Goal: Task Accomplishment & Management: Manage account settings

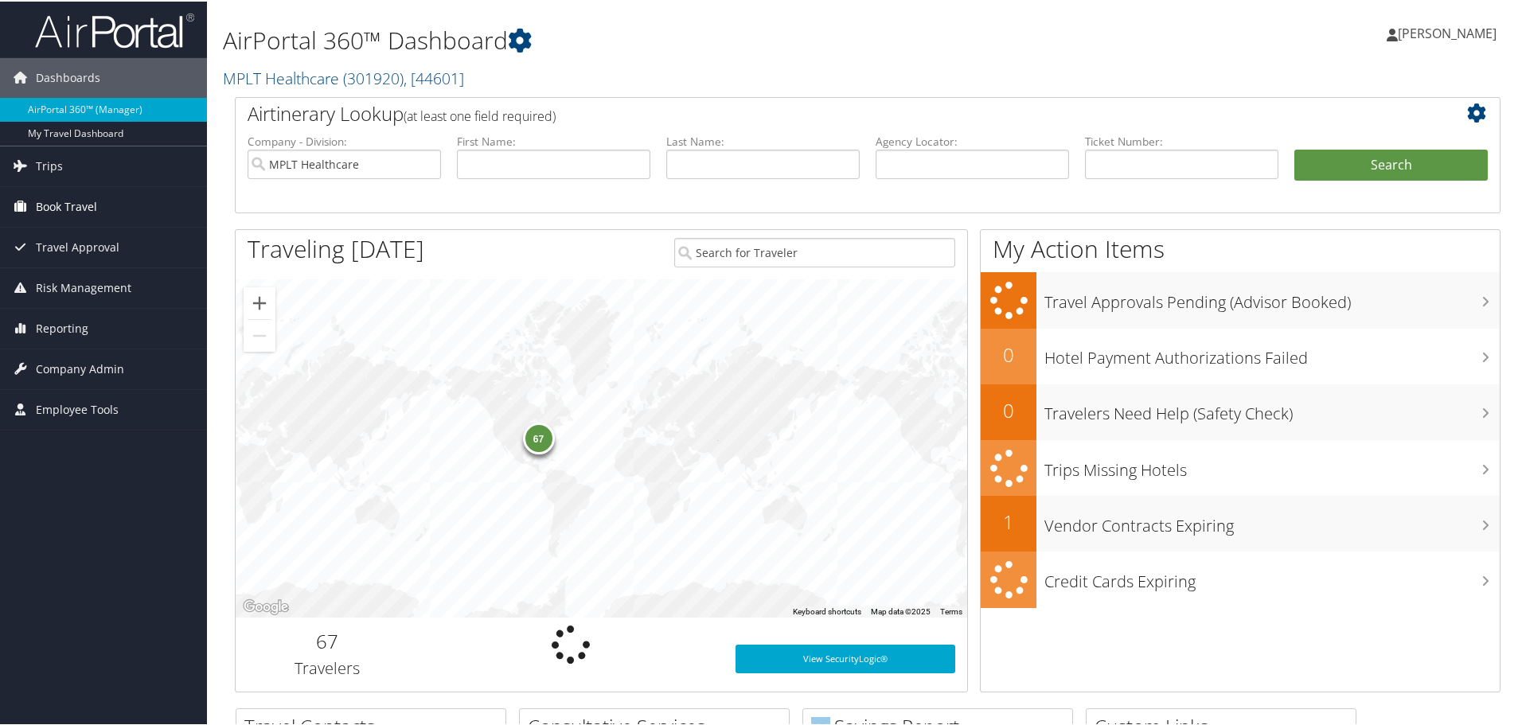
click at [84, 198] on span "Book Travel" at bounding box center [66, 205] width 61 height 40
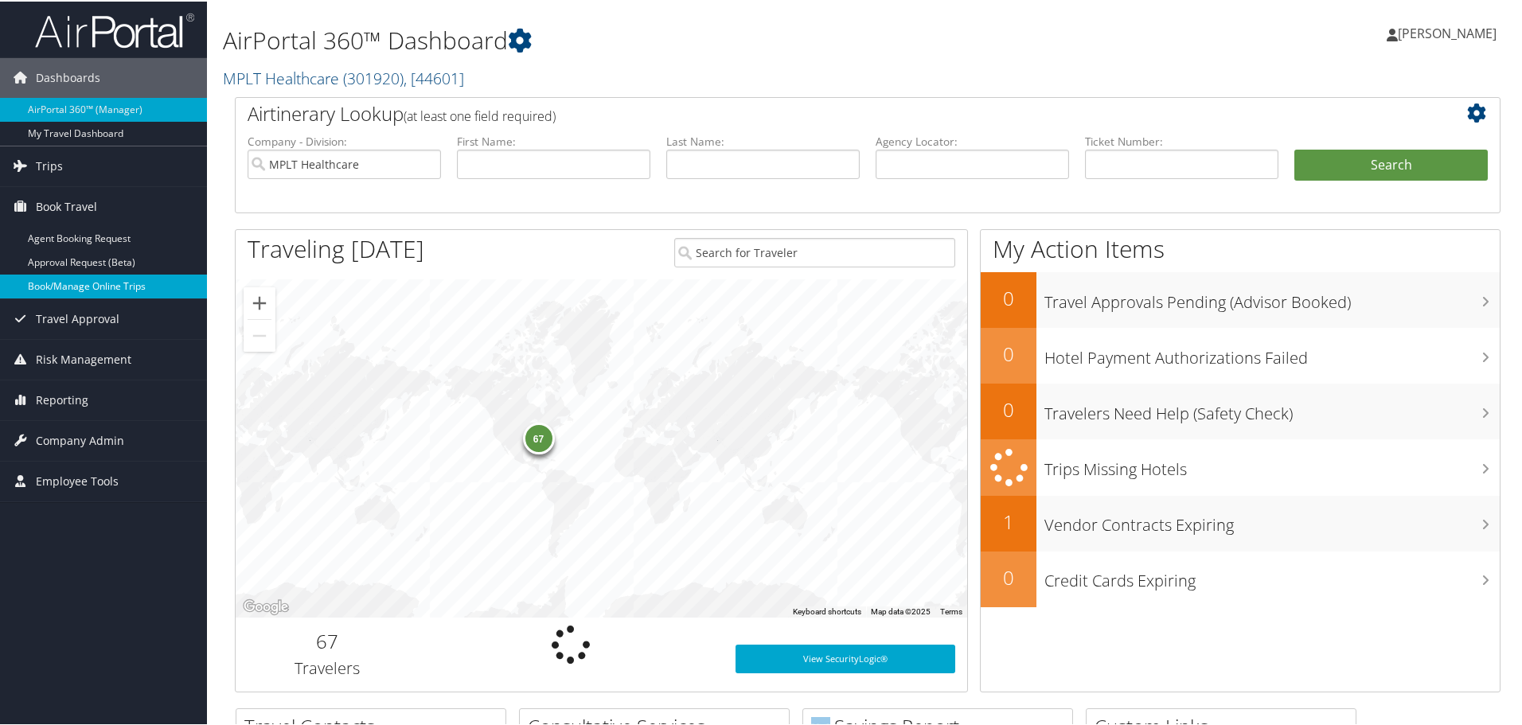
click at [96, 290] on link "Book/Manage Online Trips" at bounding box center [103, 285] width 207 height 24
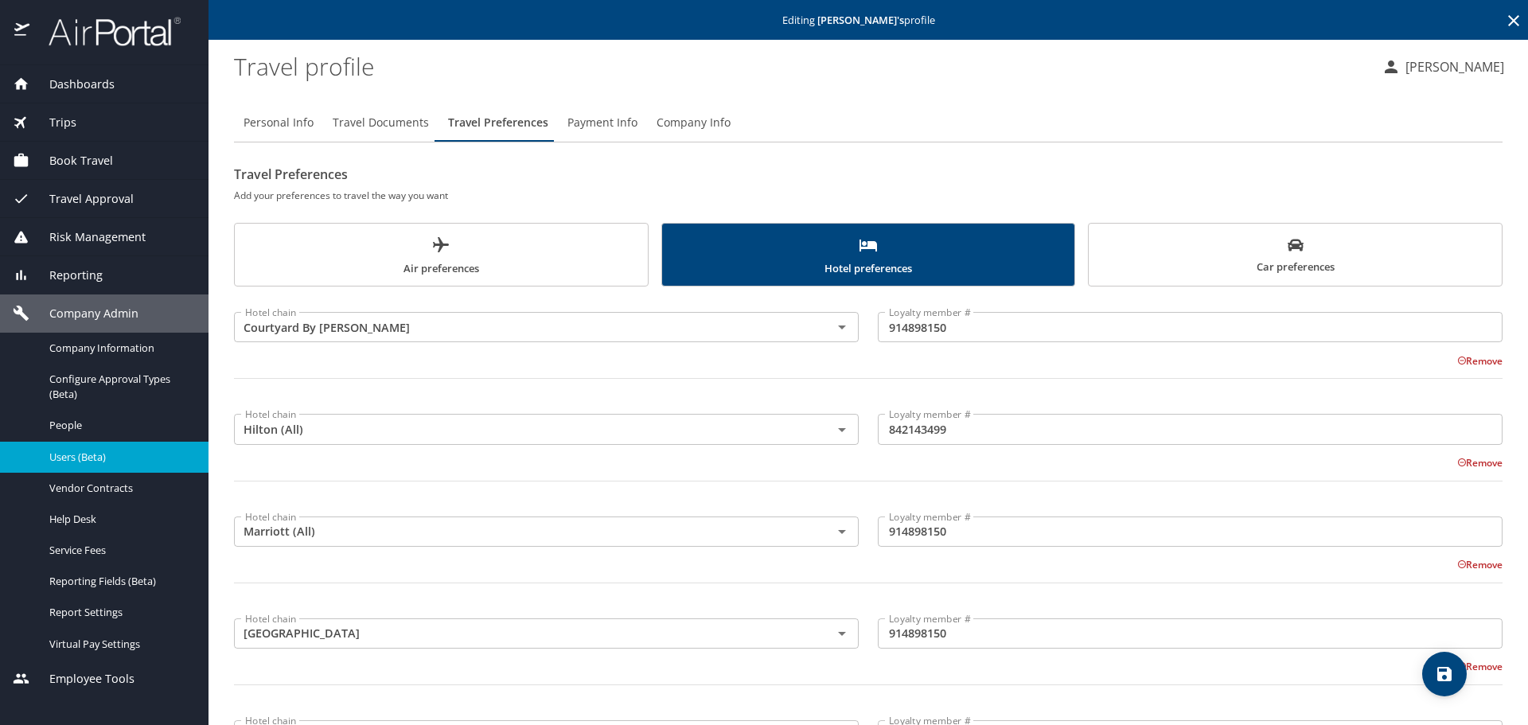
click at [1504, 24] on icon at bounding box center [1513, 20] width 19 height 19
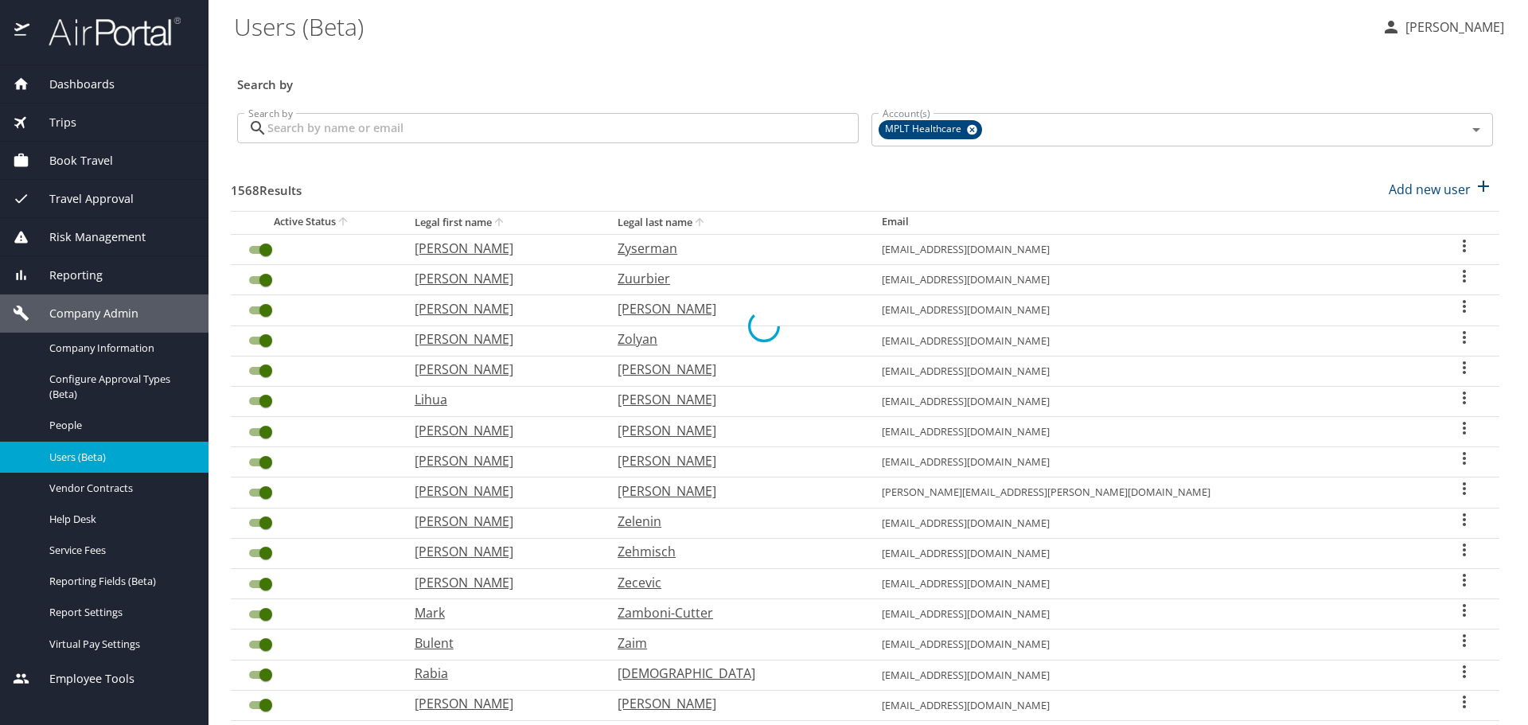
click at [807, 123] on div at bounding box center [764, 327] width 1528 height 798
click at [799, 123] on input "Search by" at bounding box center [562, 128] width 591 height 30
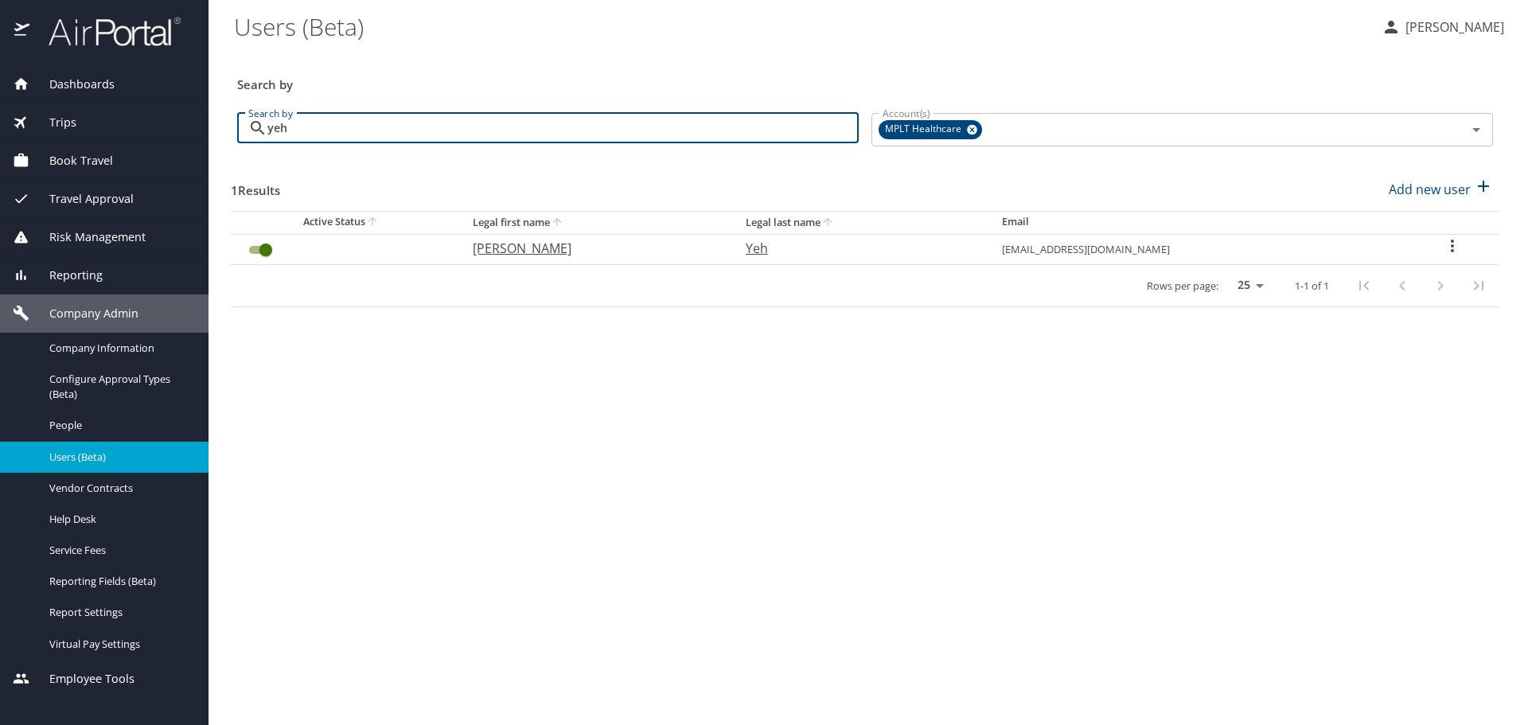
type input "yeh"
click at [549, 252] on p "Yun-ting Eric" at bounding box center [593, 248] width 241 height 19
select select "US"
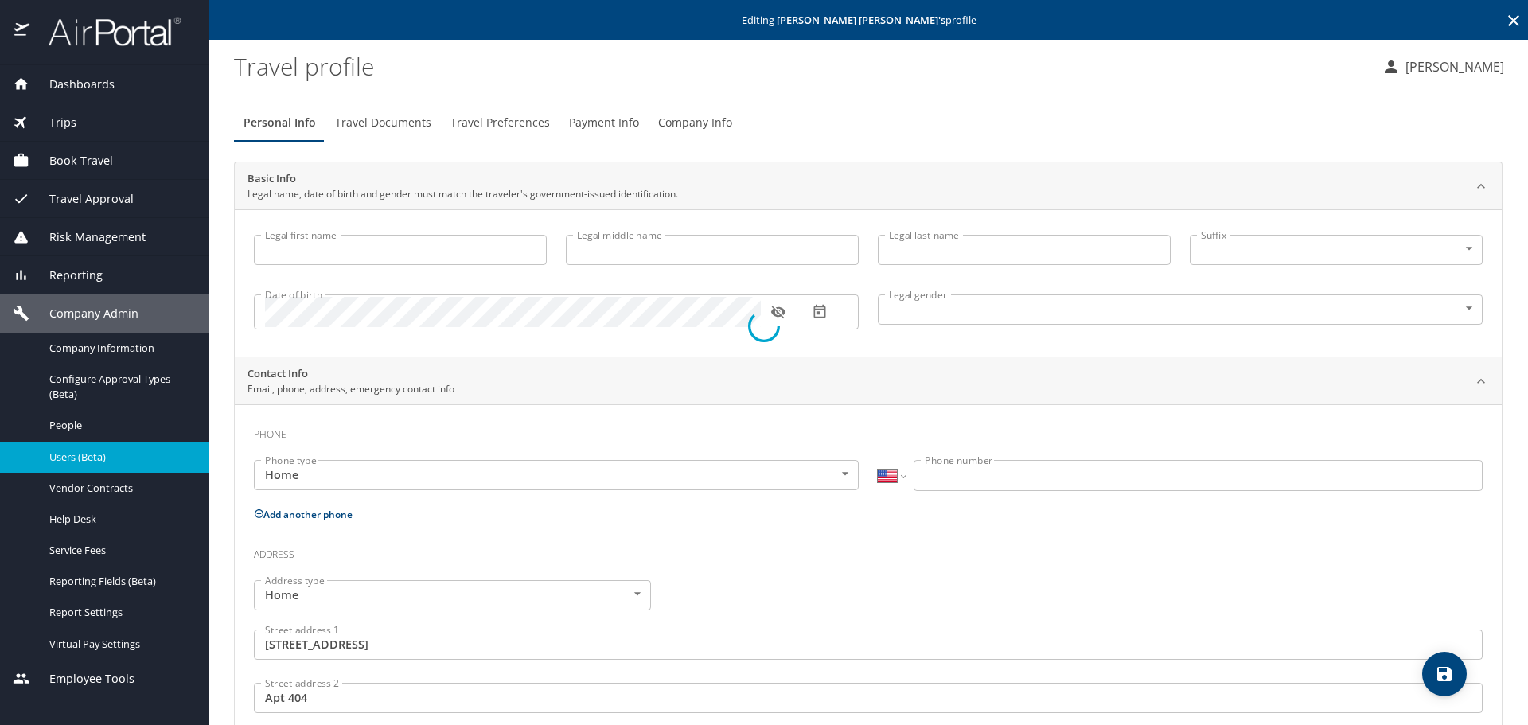
click at [502, 123] on div at bounding box center [764, 327] width 1528 height 798
type input "Yun-ting Eric"
type input "Yeh"
type input "Male"
type input "Sanaa"
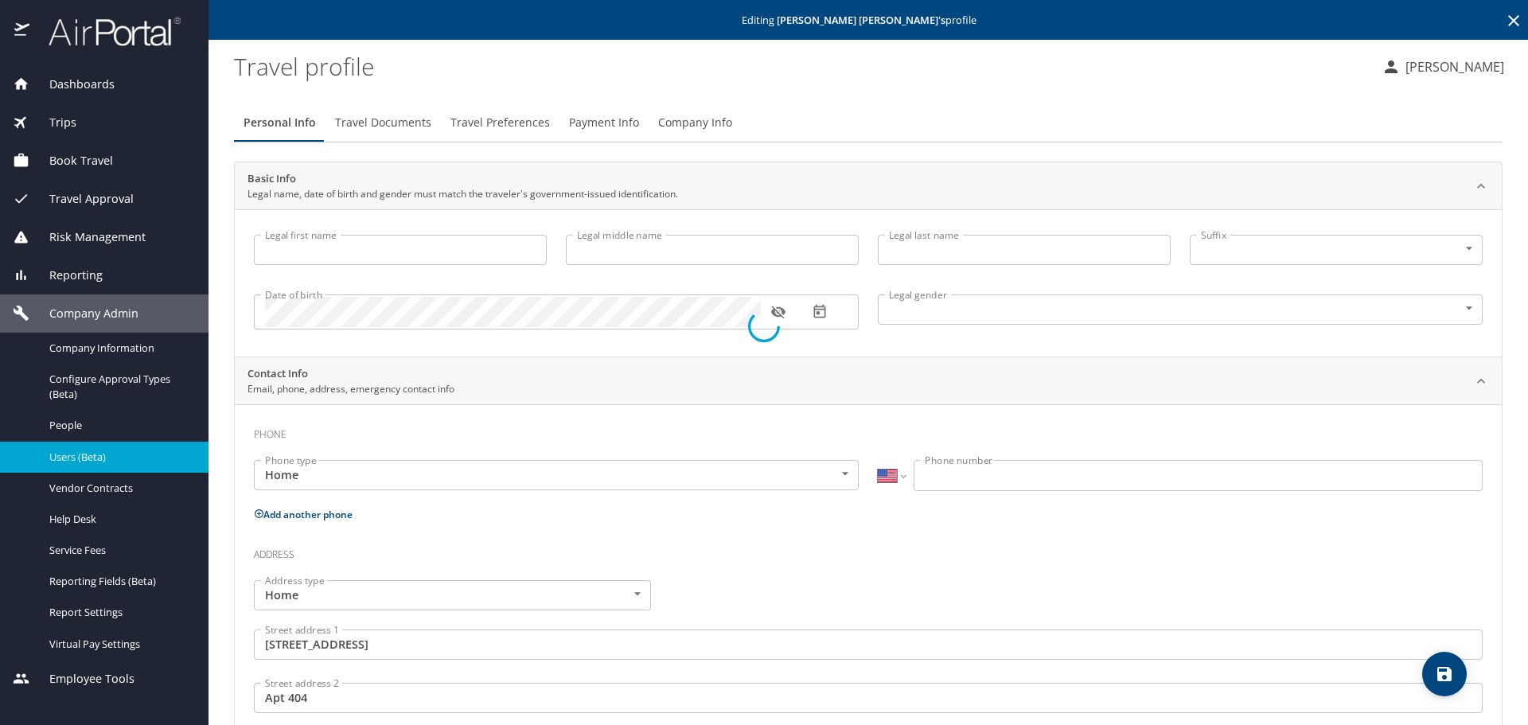
type input "Ayyoub"
type input "(617) 429-1395"
type input "United States of America"
type input "Massachusetts"
select select "US"
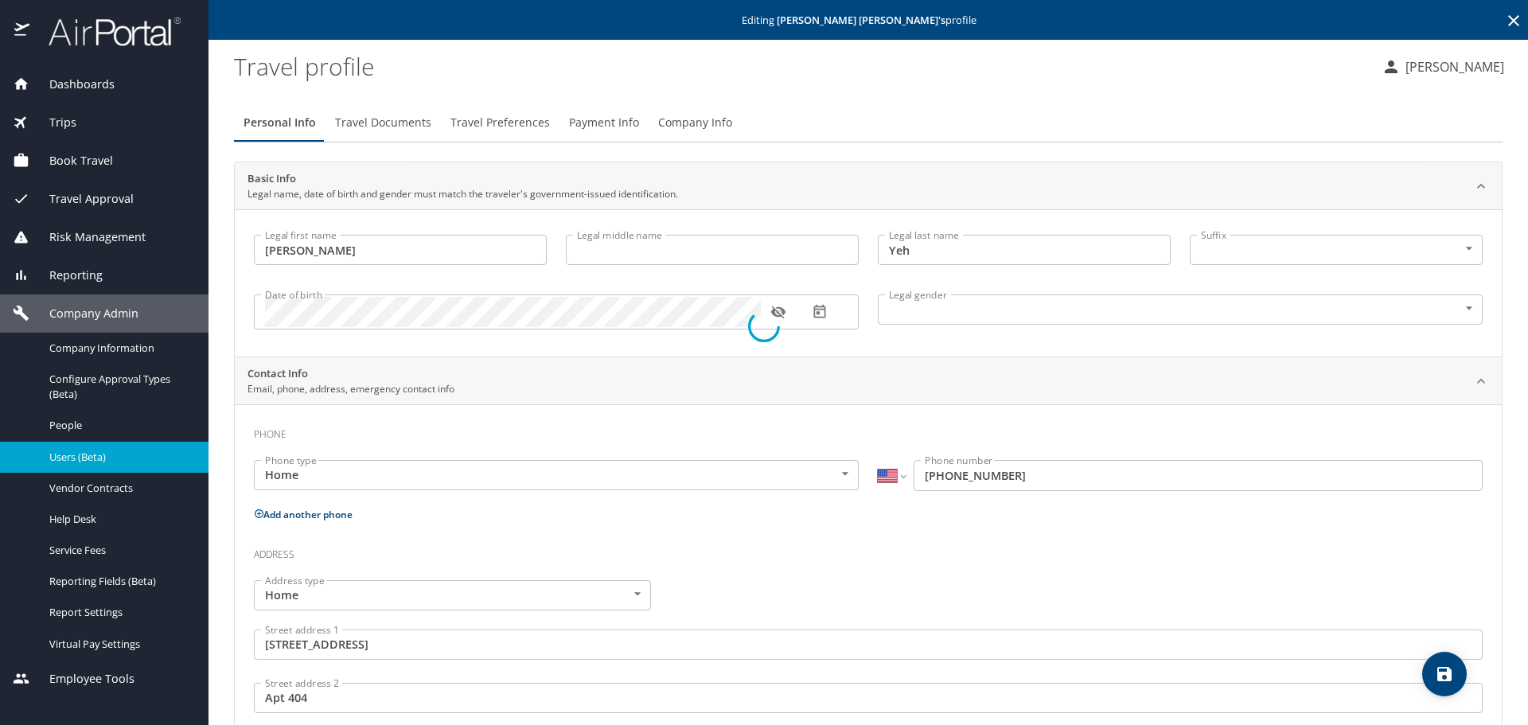
select select "US"
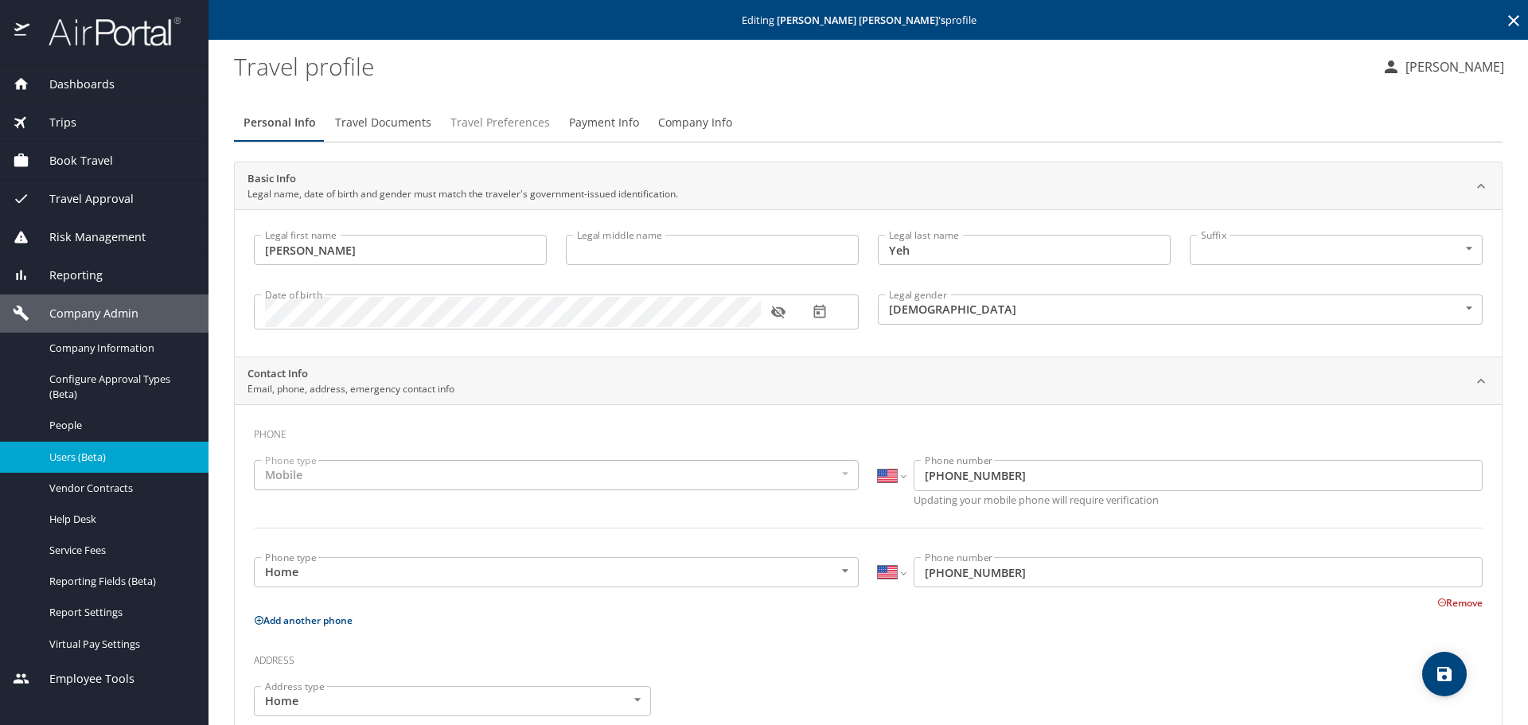
click at [509, 126] on span "Travel Preferences" at bounding box center [501, 123] width 100 height 20
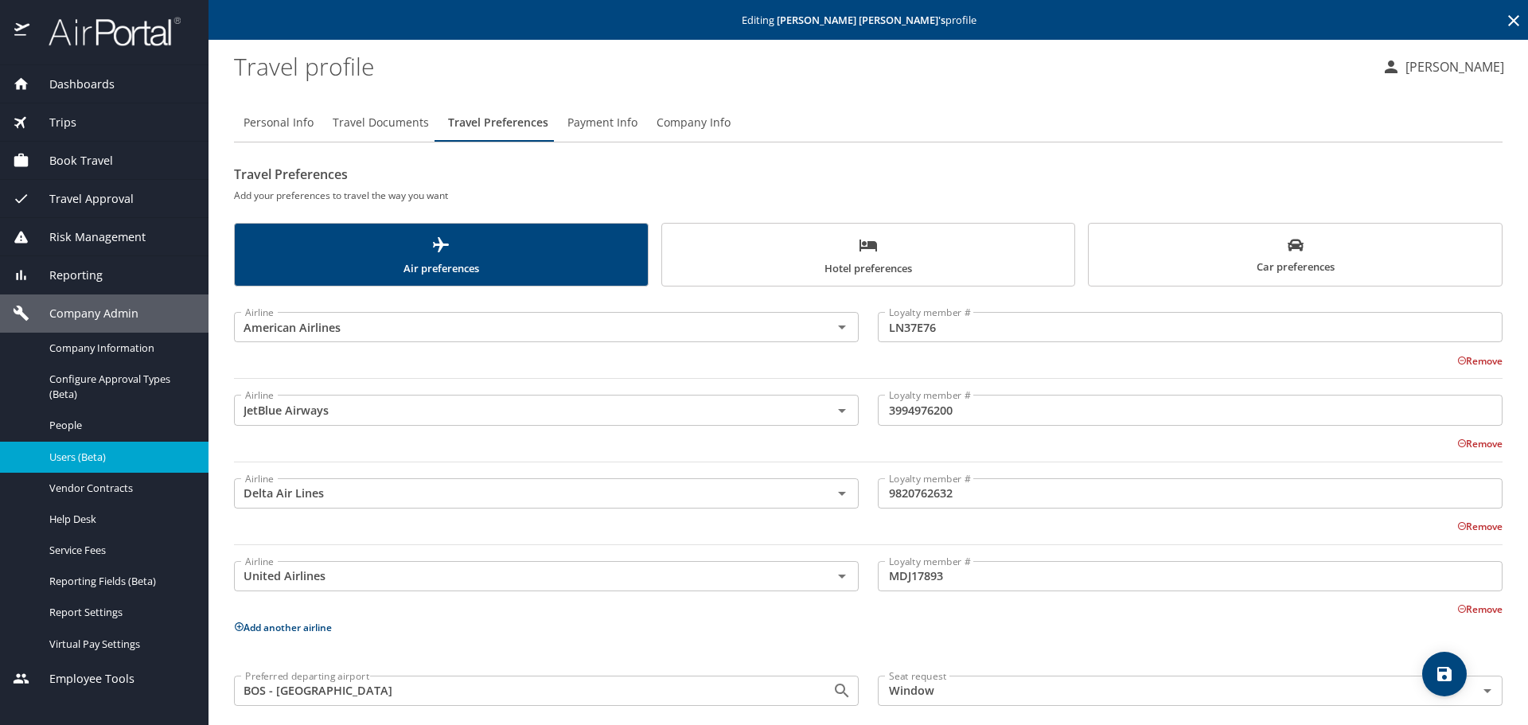
click at [705, 122] on span "Company Info" at bounding box center [694, 123] width 74 height 20
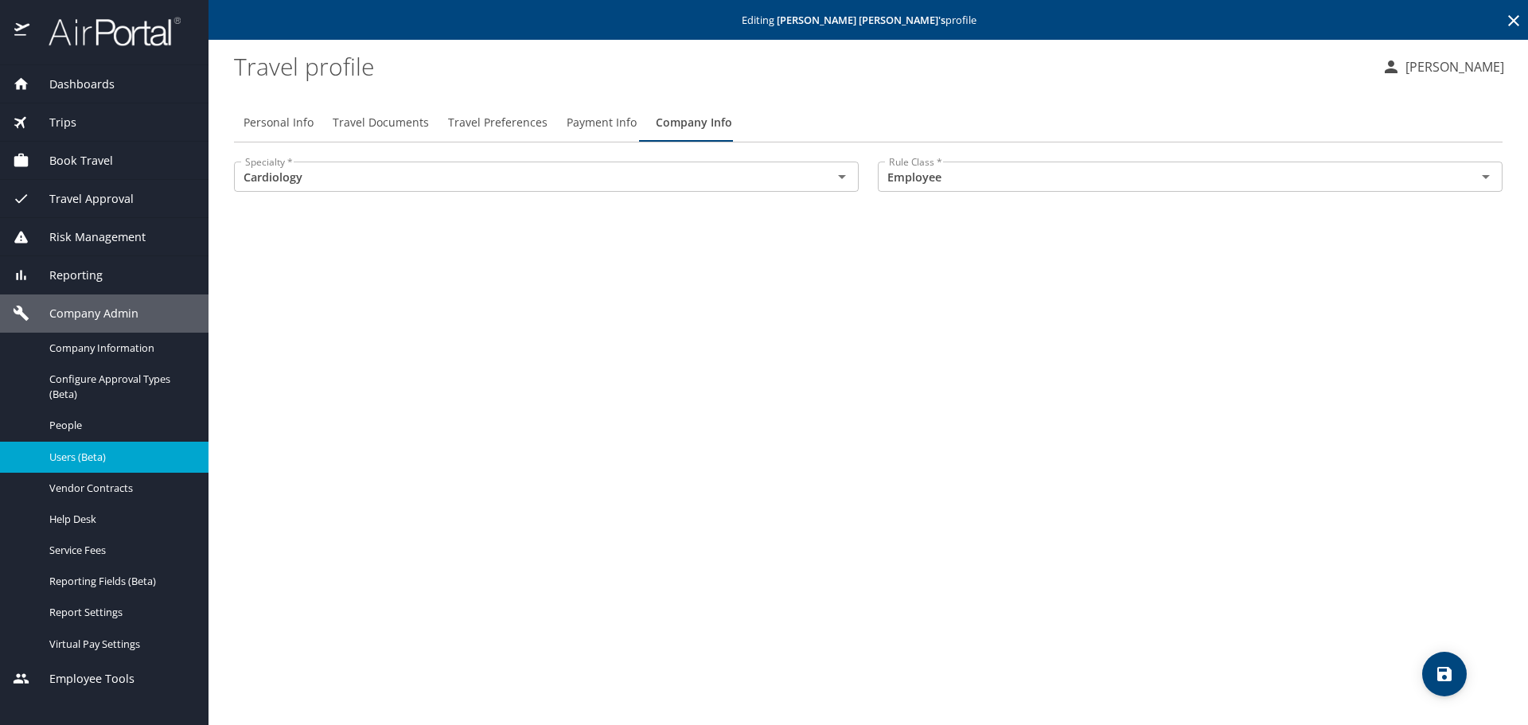
click at [287, 118] on span "Personal Info" at bounding box center [279, 123] width 70 height 20
select select "US"
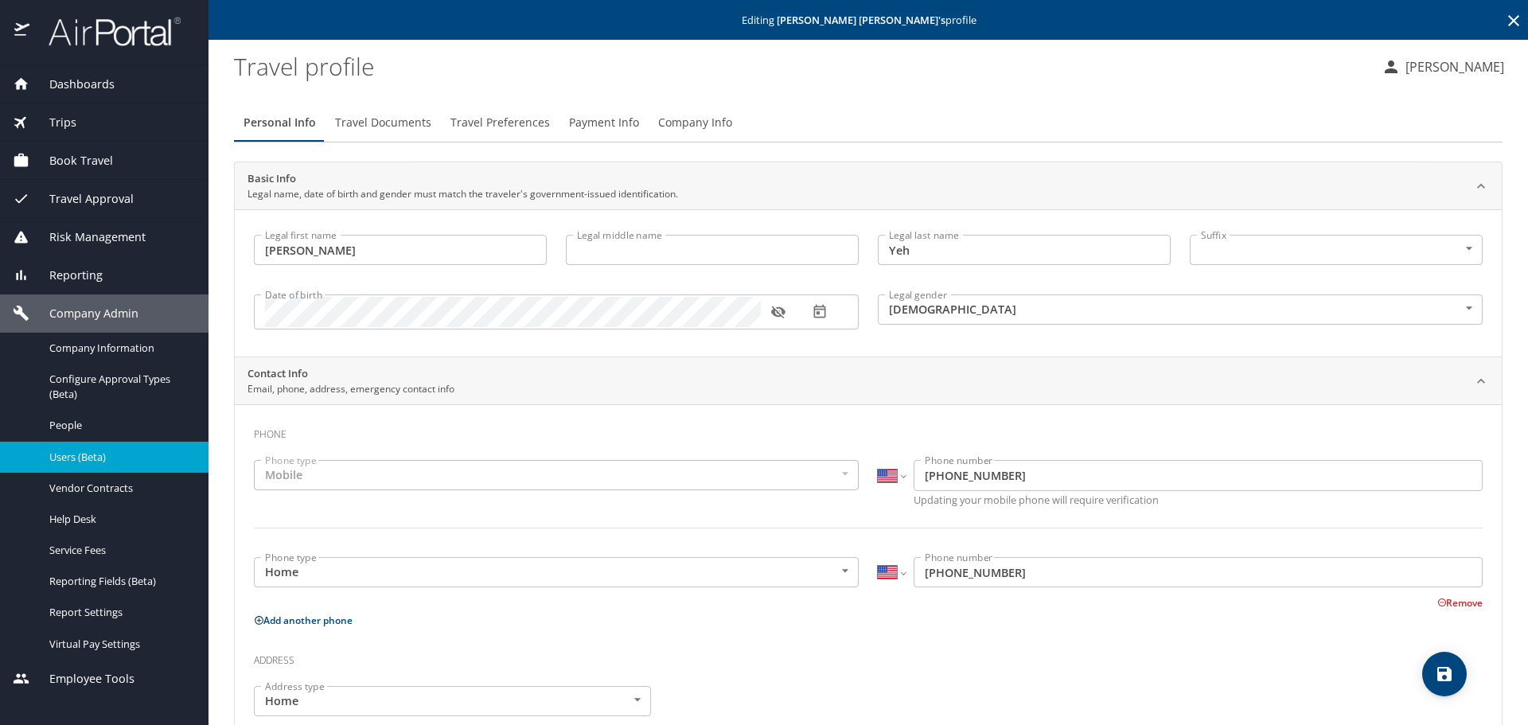
click at [825, 86] on profile "Travel profile" at bounding box center [801, 65] width 1135 height 49
drag, startPoint x: 267, startPoint y: 249, endPoint x: 341, endPoint y: 250, distance: 74.8
click at [341, 250] on input "Yun-ting Eric" at bounding box center [400, 250] width 293 height 30
click at [523, 128] on span "Travel Preferences" at bounding box center [501, 123] width 100 height 20
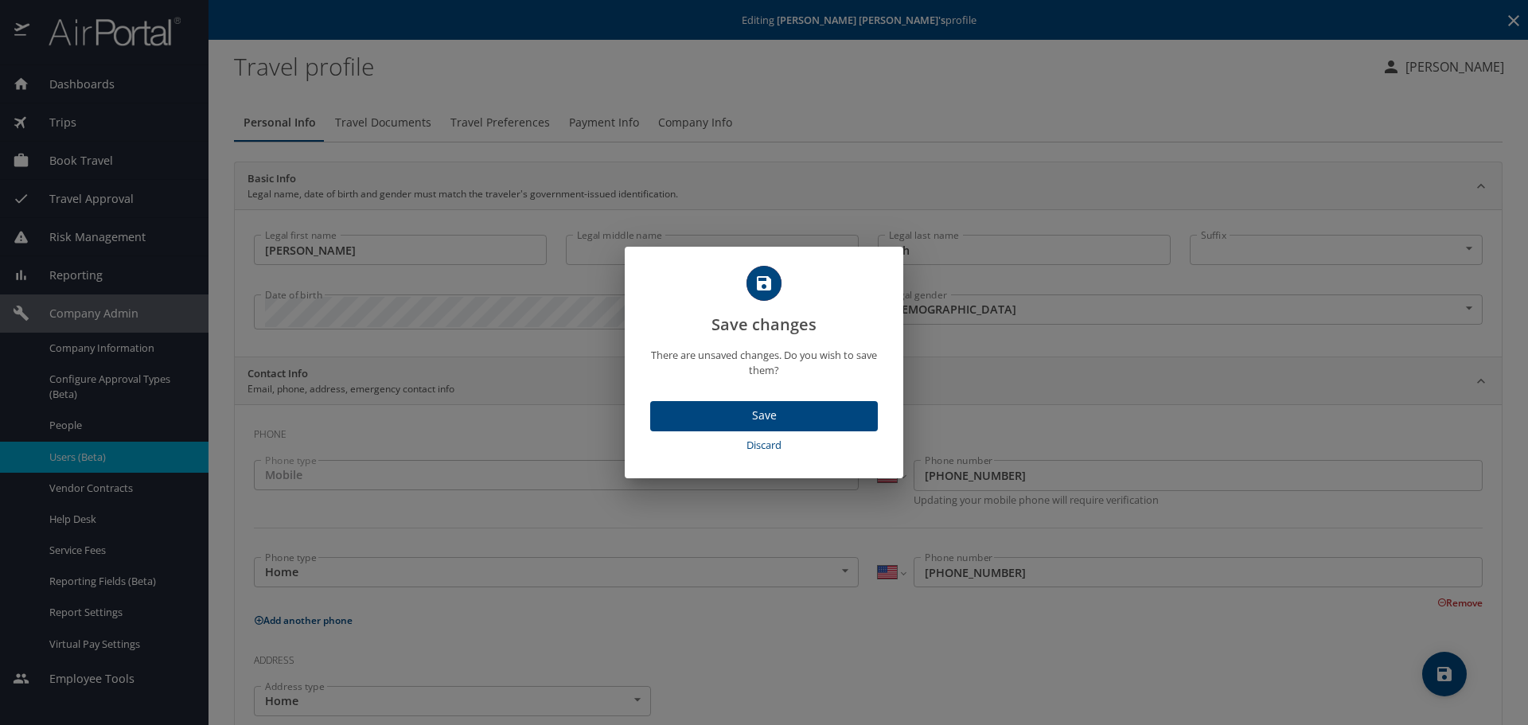
click at [792, 443] on span "Discard" at bounding box center [764, 445] width 215 height 18
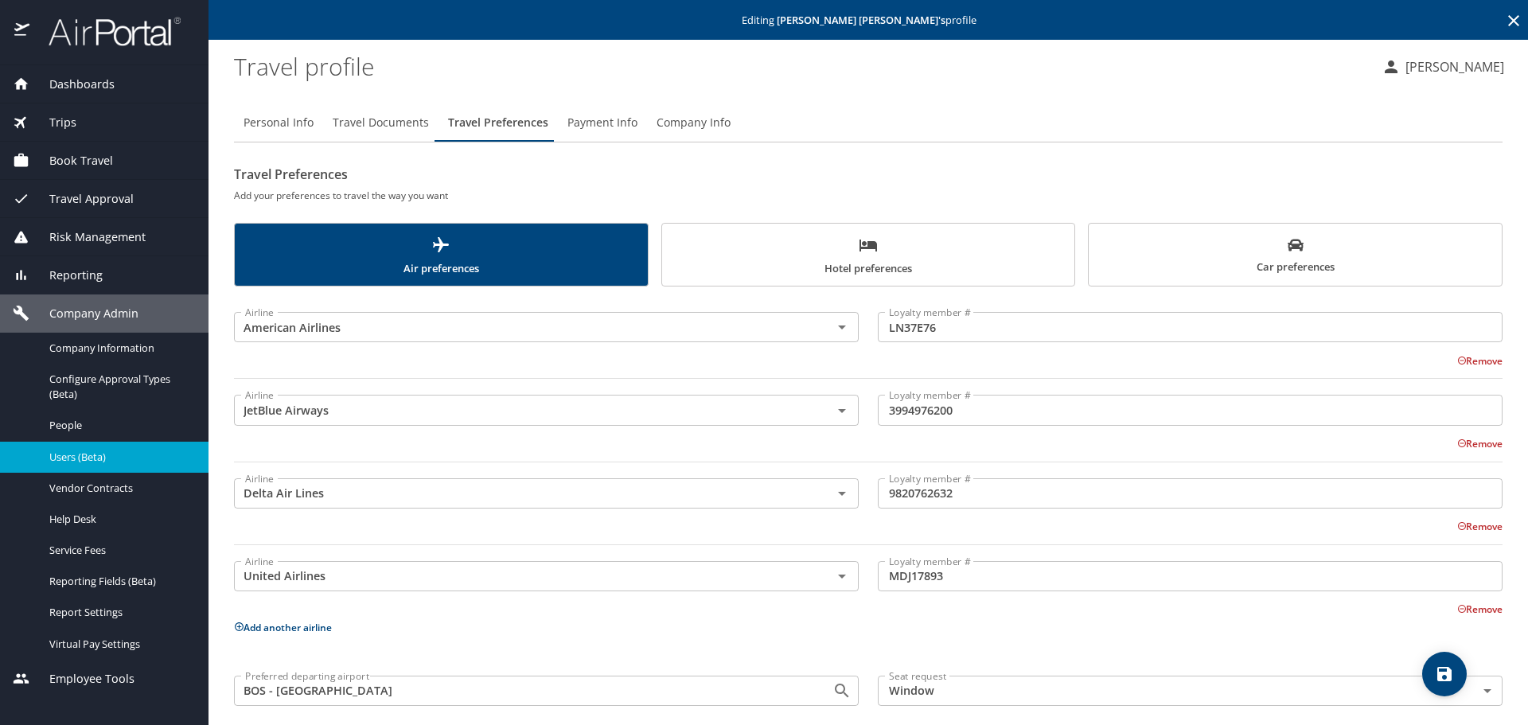
click at [802, 279] on button "Hotel preferences" at bounding box center [868, 255] width 415 height 64
